Goal: Information Seeking & Learning: Learn about a topic

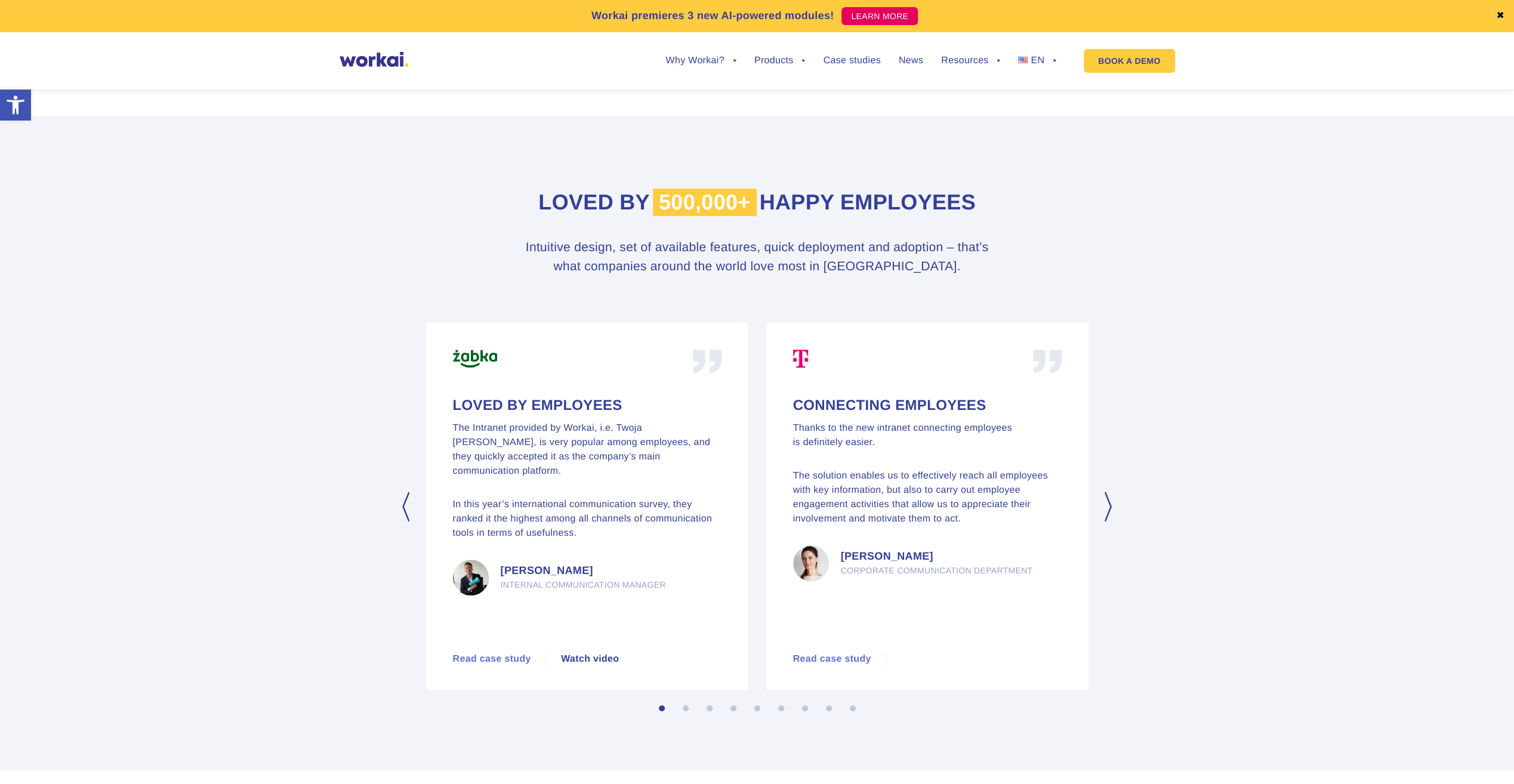
scroll to position [7176, 0]
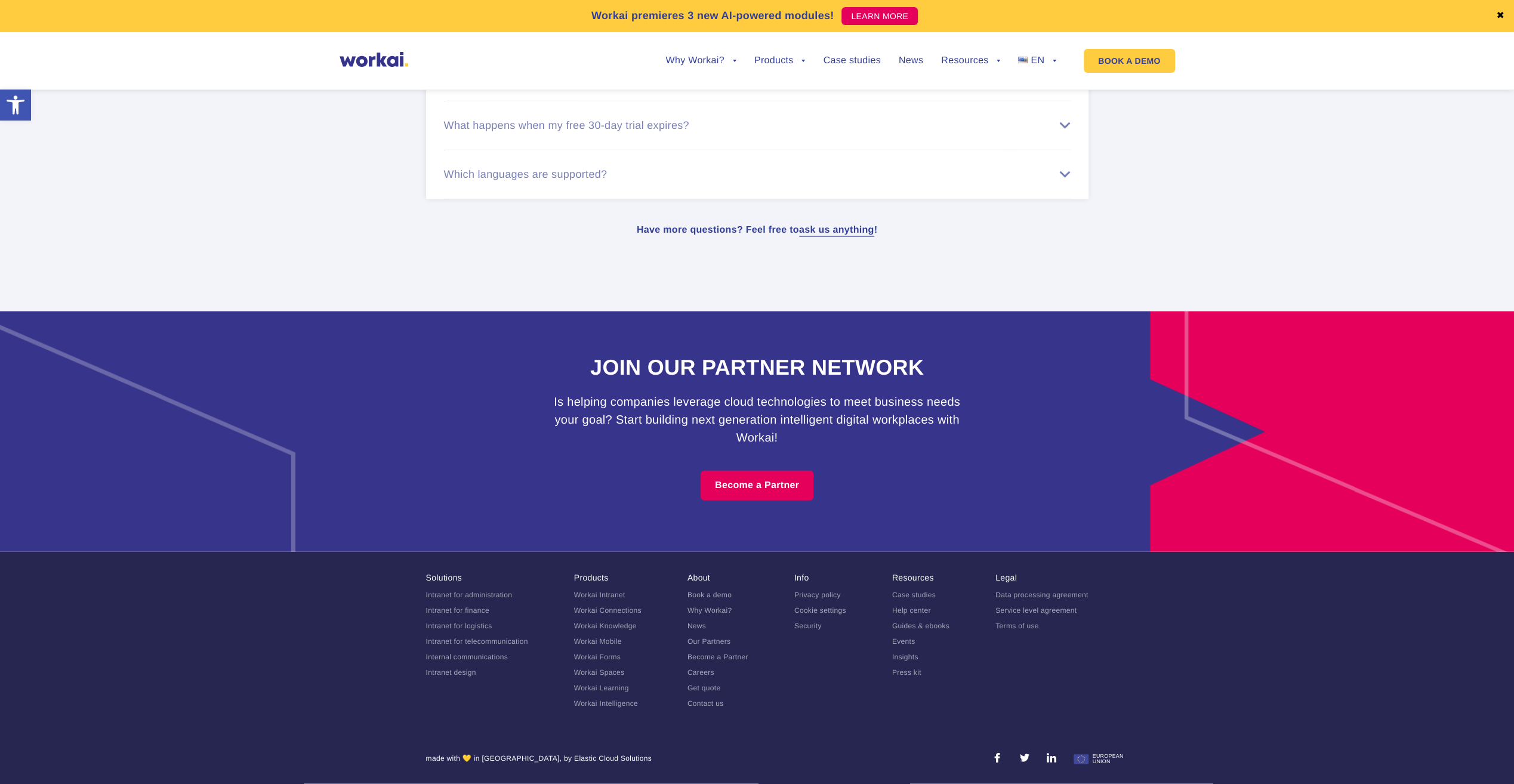
click at [703, 675] on link "Careers" at bounding box center [701, 673] width 27 height 9
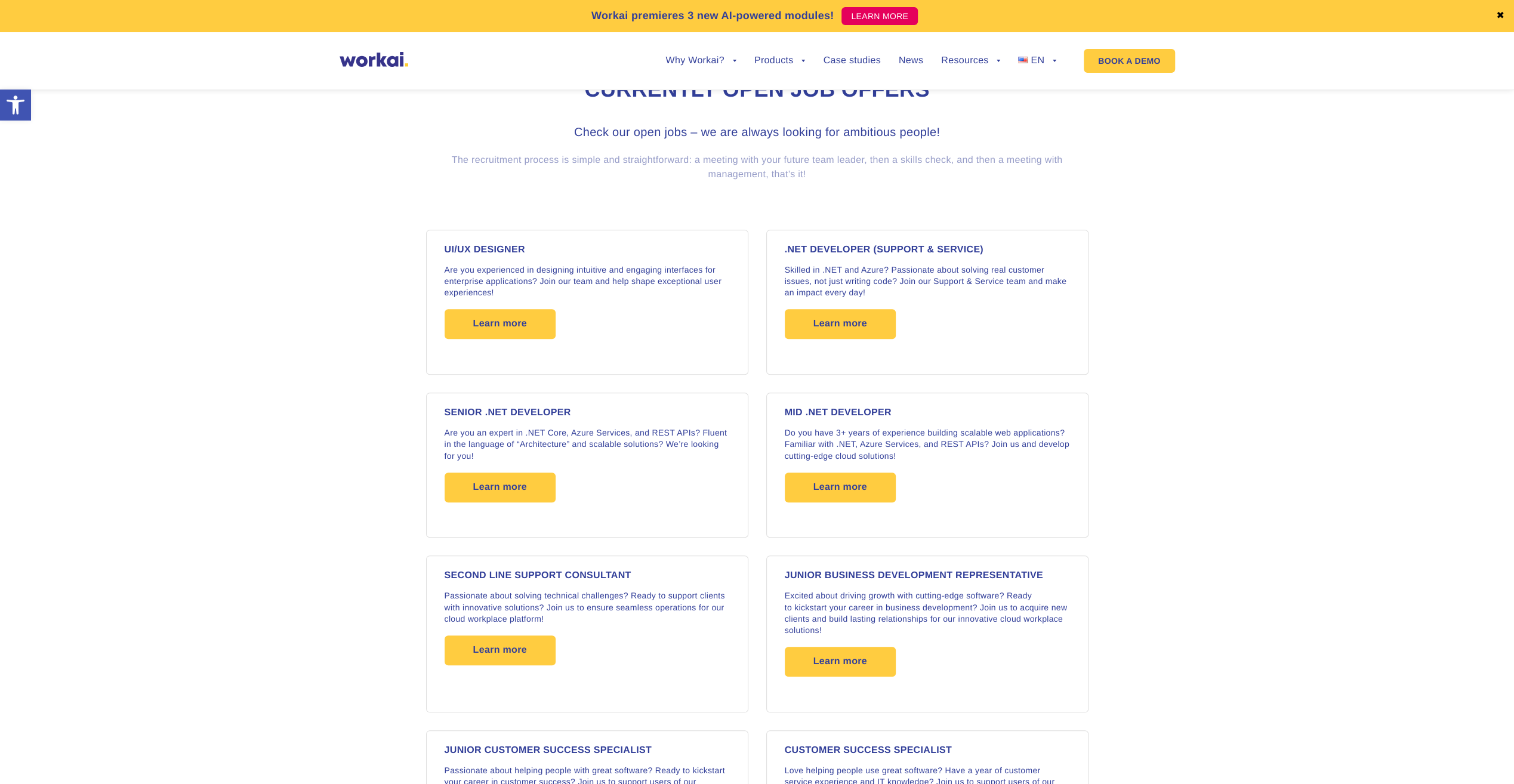
scroll to position [835, 0]
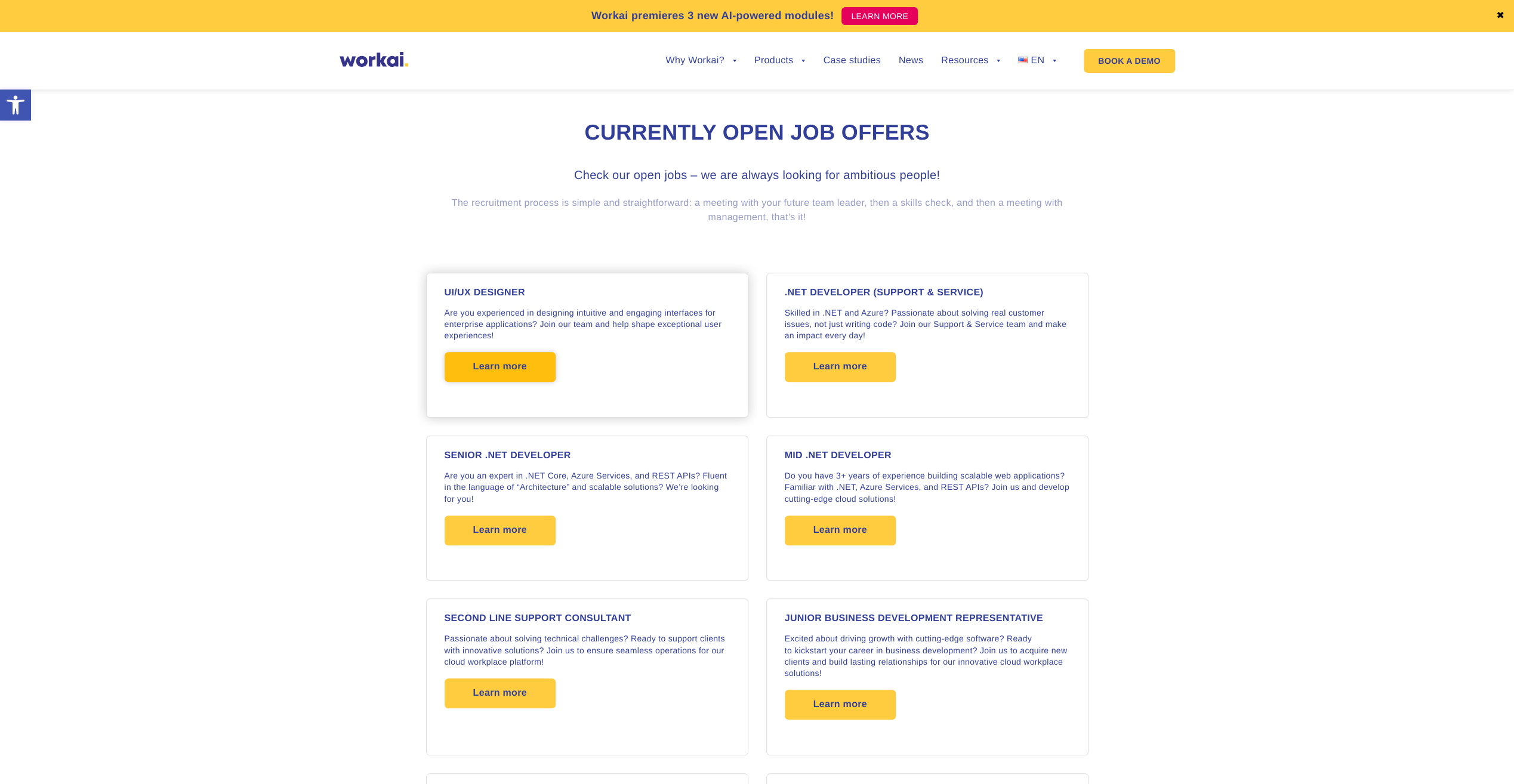
click at [489, 359] on span "Learn more" at bounding box center [500, 367] width 54 height 30
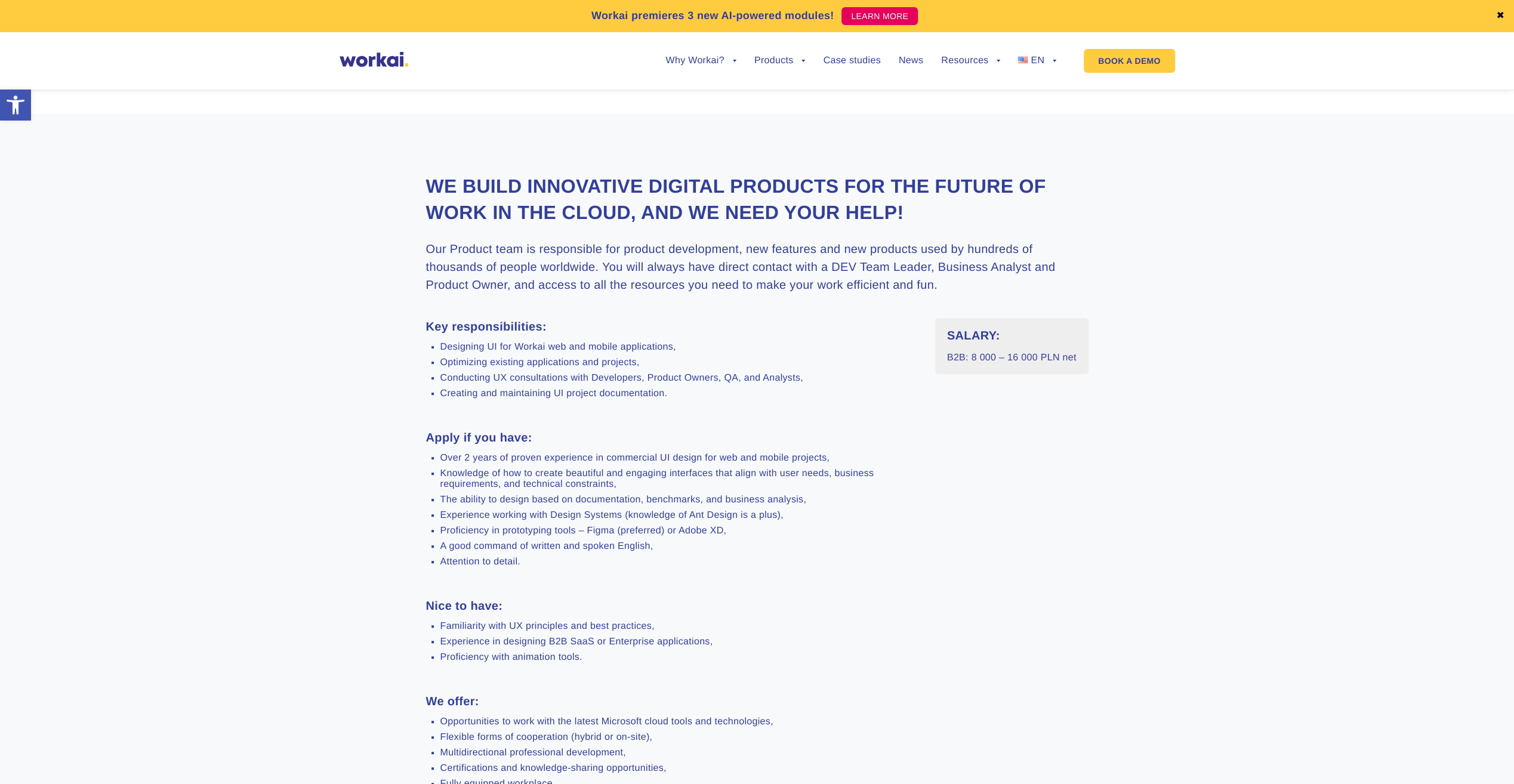
scroll to position [299, 0]
